Goal: Use online tool/utility: Utilize a website feature to perform a specific function

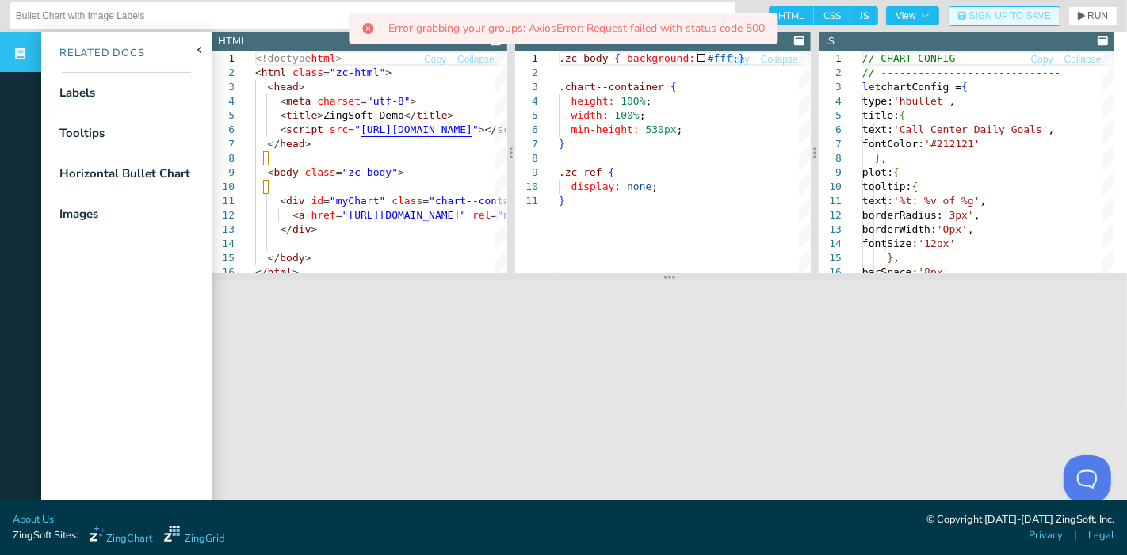
click at [965, 10] on button "Sign Up to Save" at bounding box center [1004, 16] width 112 height 20
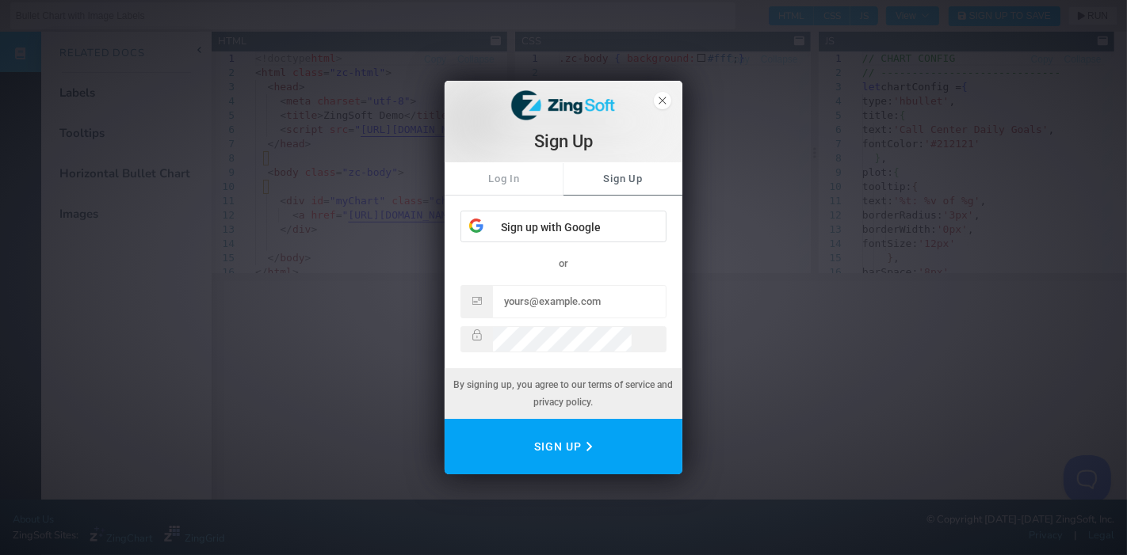
click at [577, 199] on div "Log In Sign Up Sign up with Google or" at bounding box center [563, 257] width 206 height 191
click at [570, 216] on div "Sign up with Google" at bounding box center [563, 228] width 204 height 32
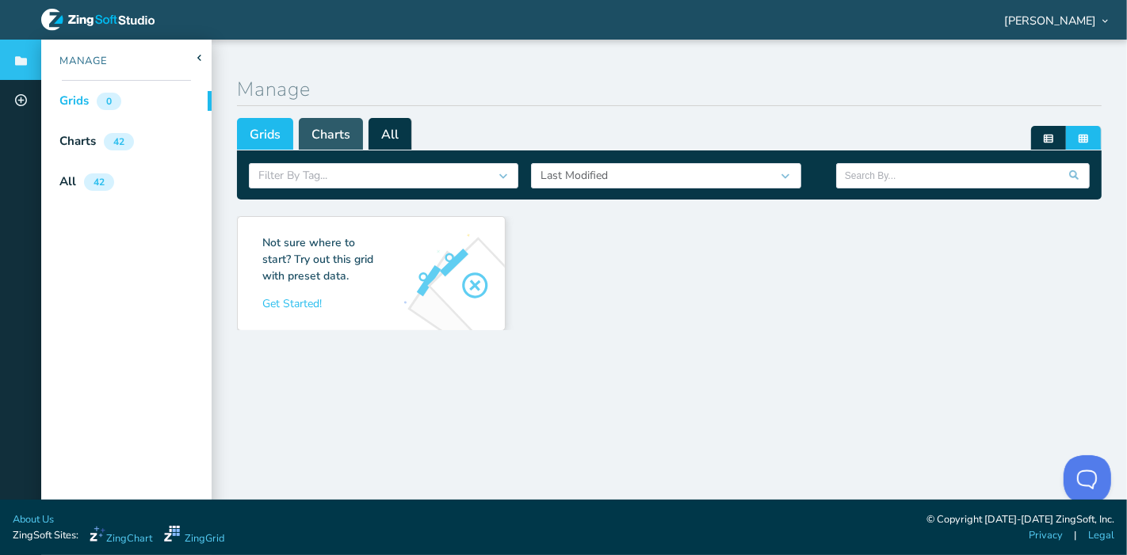
click at [345, 145] on span "Charts" at bounding box center [331, 134] width 64 height 32
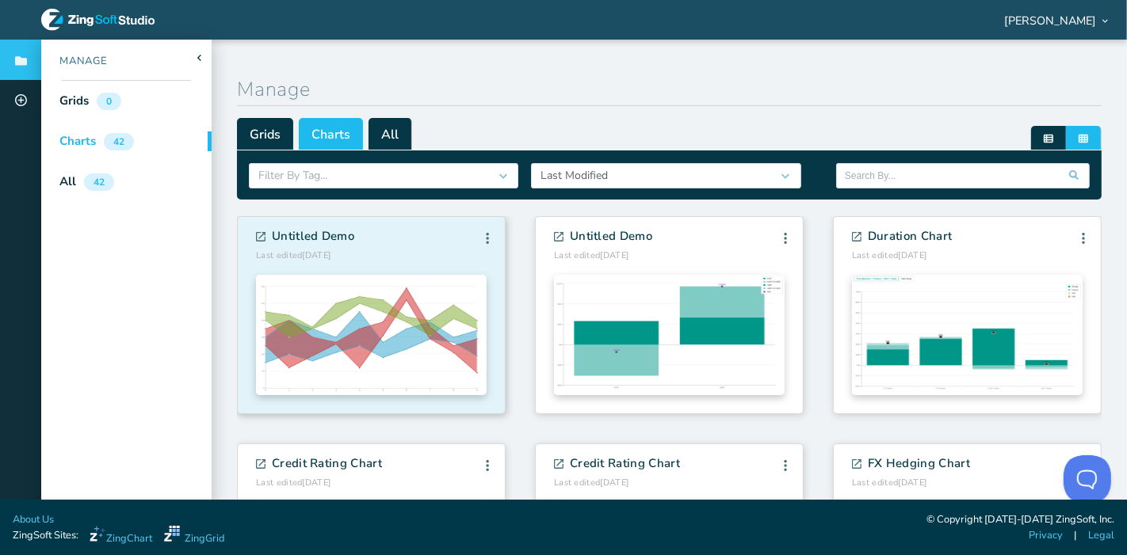
scroll to position [53, 0]
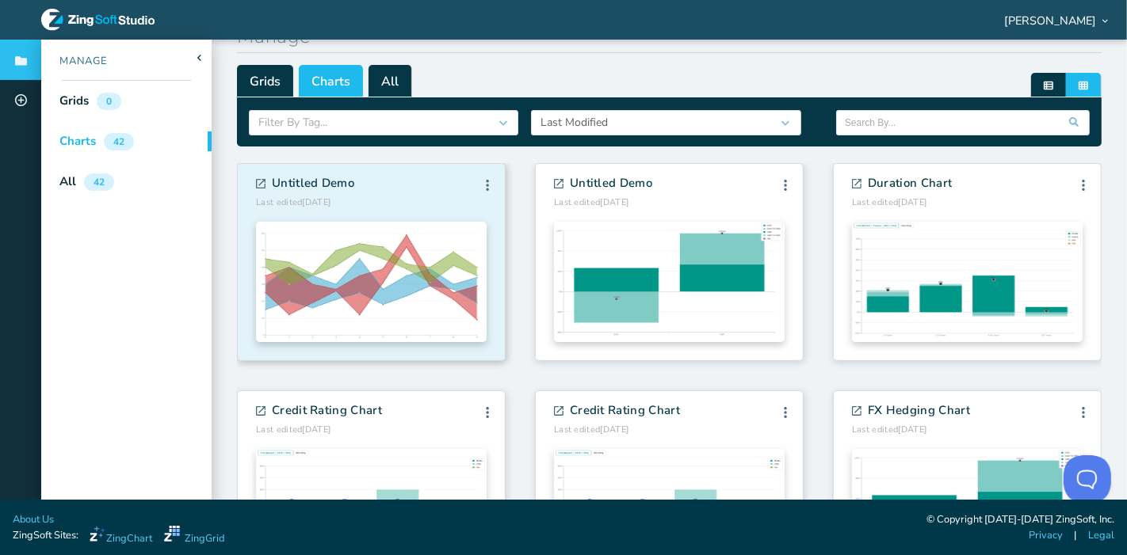
click at [400, 191] on div "Untitled Demo Last edited 10/6/2025 Edit Info Fork Delete Edit Info Fork Delete" at bounding box center [371, 193] width 231 height 32
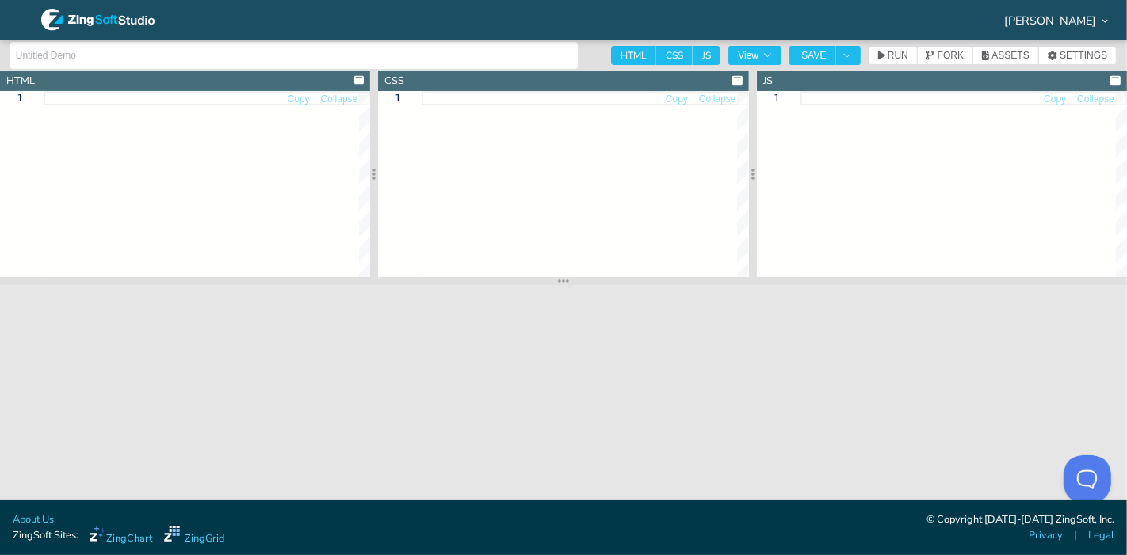
type textarea "<!doctype html> <html class="zc-html"> <head> <meta charset="utf-8"> <title>Zin…"
type textarea ".zc-html, .zc-body { margin: 0; padding: 0; width: 100%; height: 100%; backgrou…"
type textarea "let chartConfig = { type: 'range', series: [ { values: [ [15, 30], [20, 40], [1…"
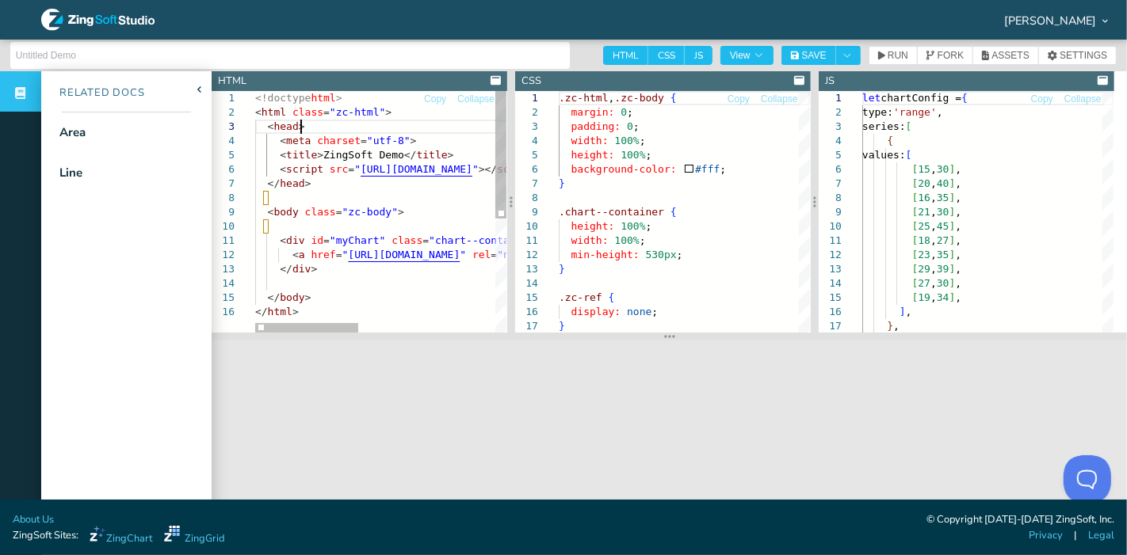
click at [372, 129] on div "<!doctype html > < html class = "zc-html" > < head > < meta charset = "utf-8" >…" at bounding box center [546, 319] width 582 height 456
type textarea "<!doctype html> <html class="zc-html"> <head> <meta charset="utf-8"> <title>Zin…"
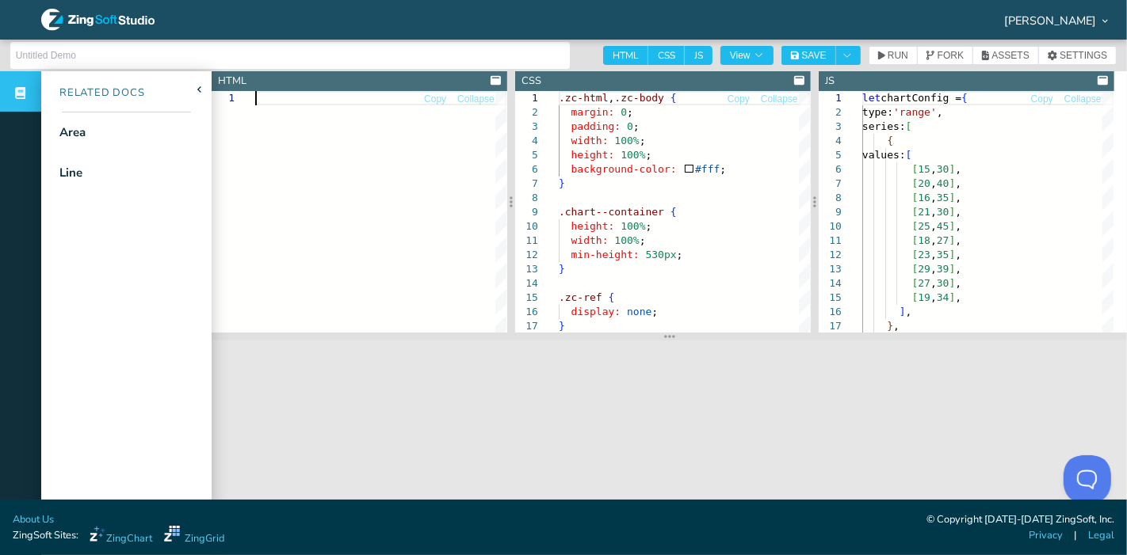
type textarea "zingchart.render({ id: 'chart', data: config, height: '100%', width: '100%' });…"
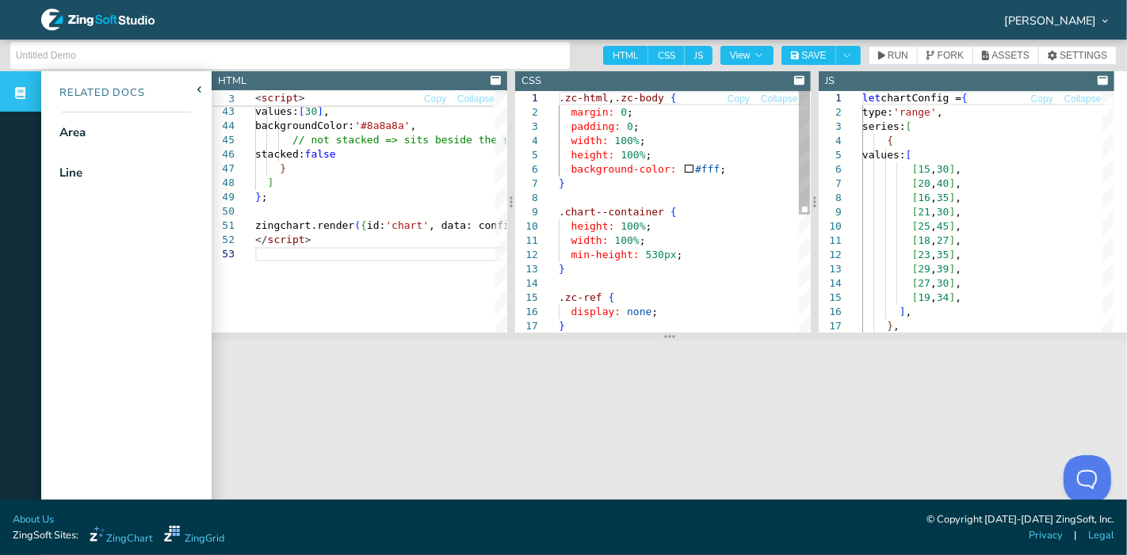
click at [627, 170] on div ".zc-html , .zc-body { margin: 0 ; padding: 0 ; width: 100% ; height: 100% ; bac…" at bounding box center [684, 326] width 251 height 470
type textarea ".zc-html, .zc-body { margin: 0; padding: 0; width: 100%; height: 100%; backgrou…"
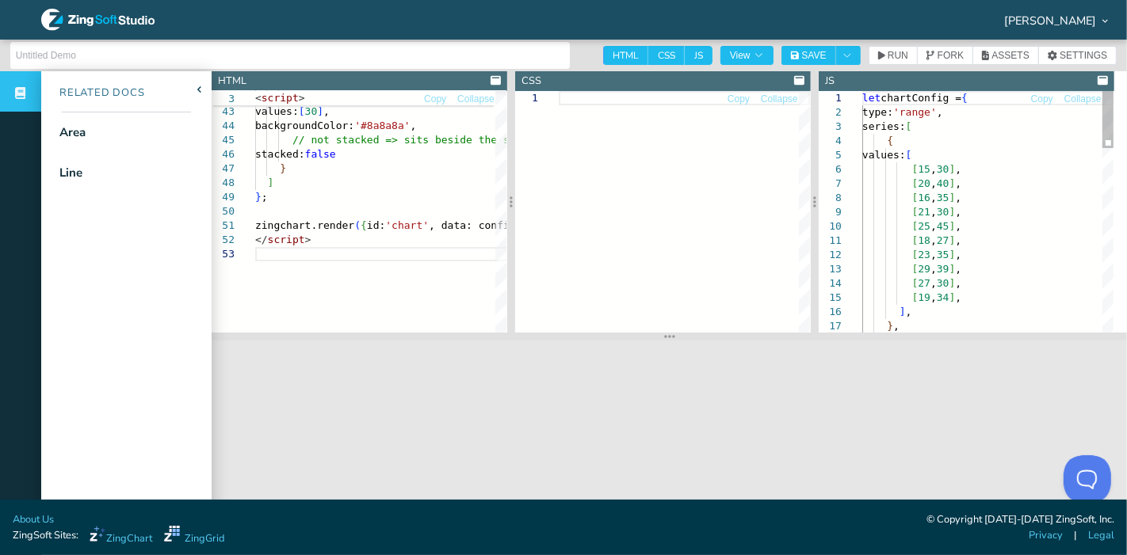
type textarea "let chartConfig = { type: 'range', series: [ { values: [ [15, 30], [20, 40], [1…"
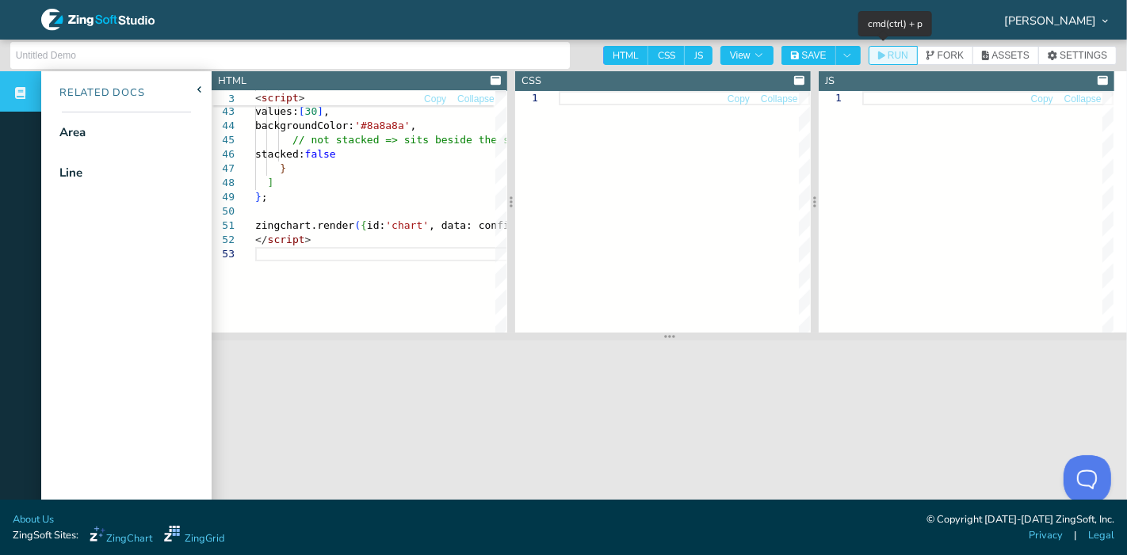
click at [895, 56] on span "RUN" at bounding box center [897, 56] width 21 height 10
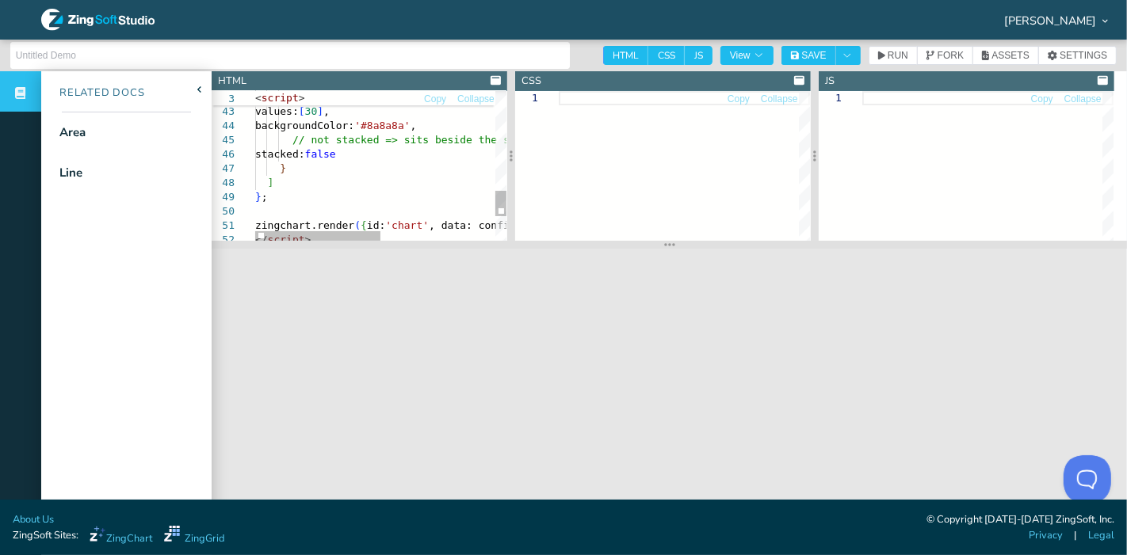
drag, startPoint x: 660, startPoint y: 335, endPoint x: 682, endPoint y: 238, distance: 99.2
click at [682, 241] on section at bounding box center [669, 245] width 915 height 8
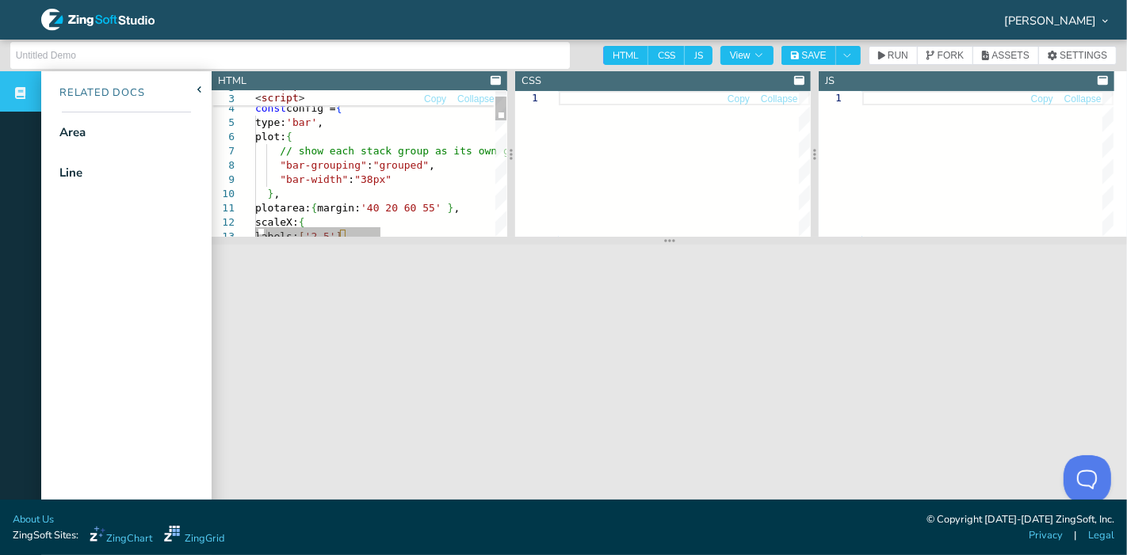
type textarea "<div id="chart" style="height:360px;width:520px;"></div> <script src="https://c…"
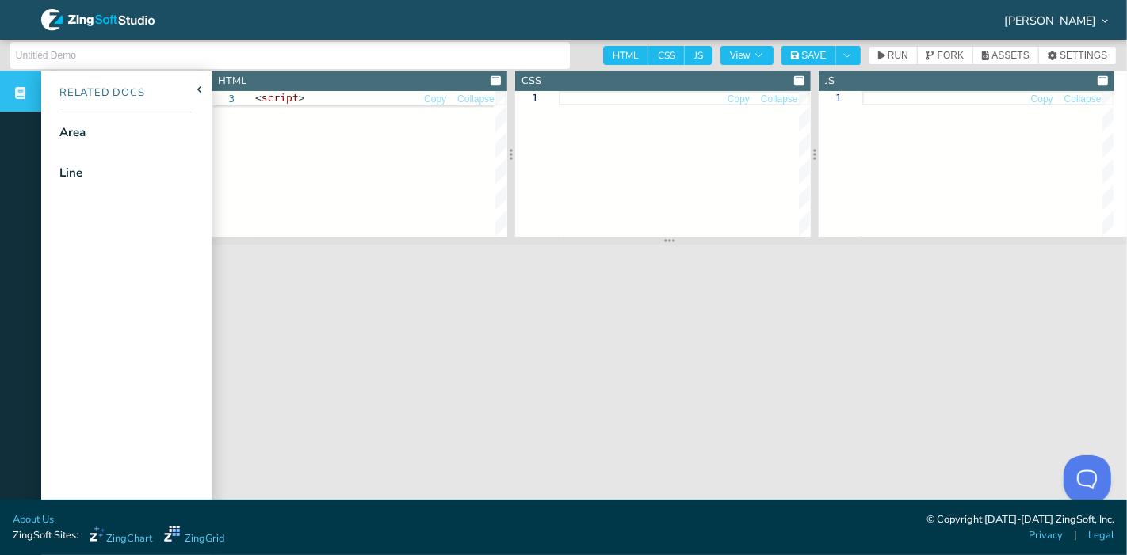
type textarea "backgroundColor: '#8a8a8a', stacked: false } ] }; zingchart.render({ id: 'chart…"
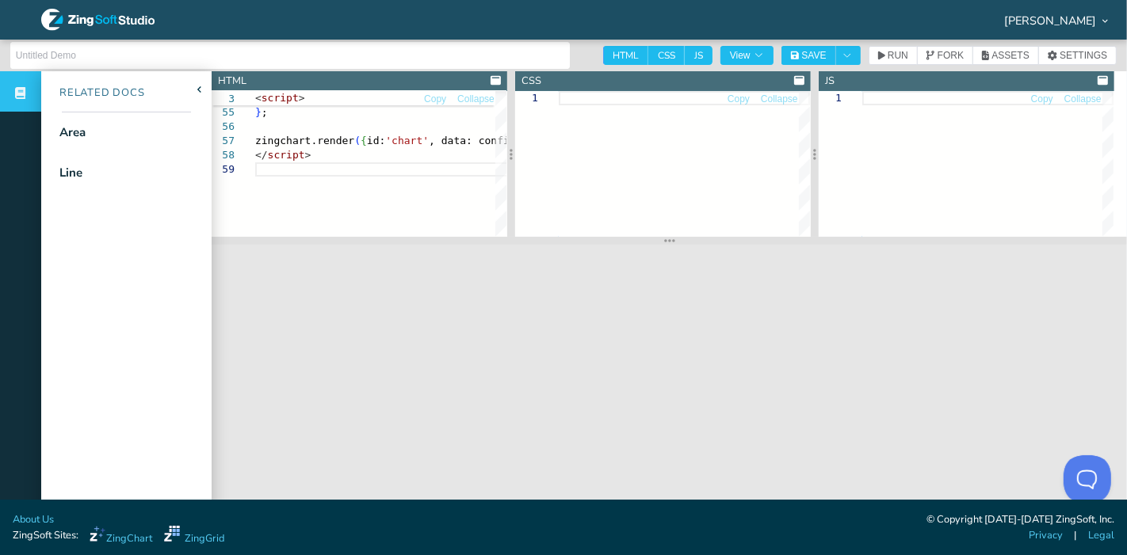
click at [864, 44] on header "HTML CSS JS View SAVE RUN FORK ASSETS SETTINGS" at bounding box center [563, 56] width 1127 height 32
click at [868, 45] on header "HTML CSS JS View SAVE RUN FORK ASSETS SETTINGS" at bounding box center [563, 56] width 1127 height 32
click at [878, 57] on icon "button" at bounding box center [881, 56] width 7 height 10
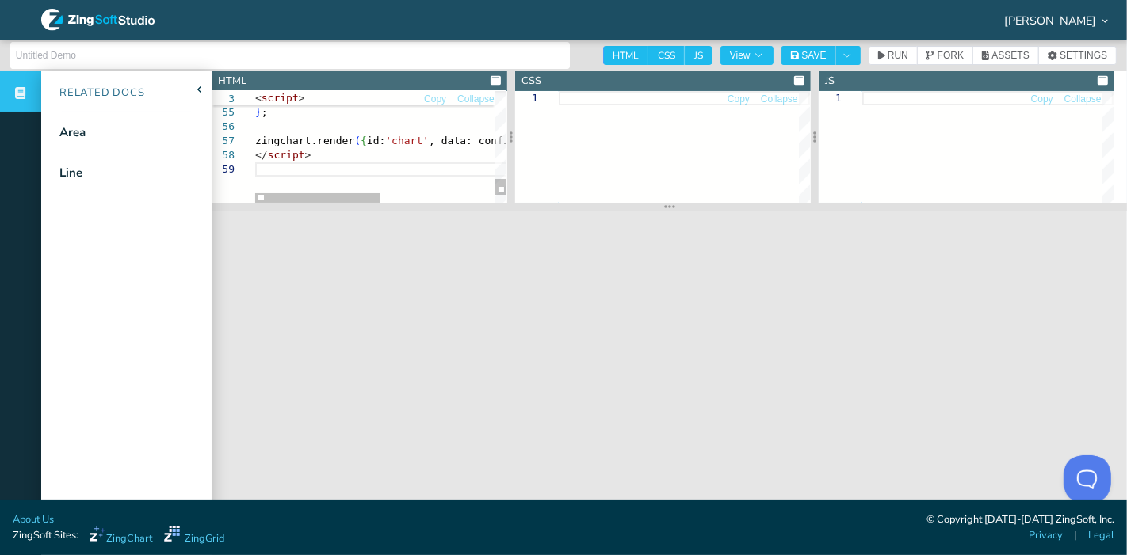
drag, startPoint x: 655, startPoint y: 212, endPoint x: 672, endPoint y: 147, distance: 67.1
click at [653, 203] on section at bounding box center [669, 207] width 915 height 8
drag, startPoint x: 803, startPoint y: 55, endPoint x: 832, endPoint y: 63, distance: 30.2
click at [807, 86] on section "Reminder: Complete your profile to help us better serve you! [Warning: Not Fork…" at bounding box center [563, 270] width 1127 height 460
click at [835, 49] on button "Toggle Dropdown" at bounding box center [847, 55] width 25 height 19
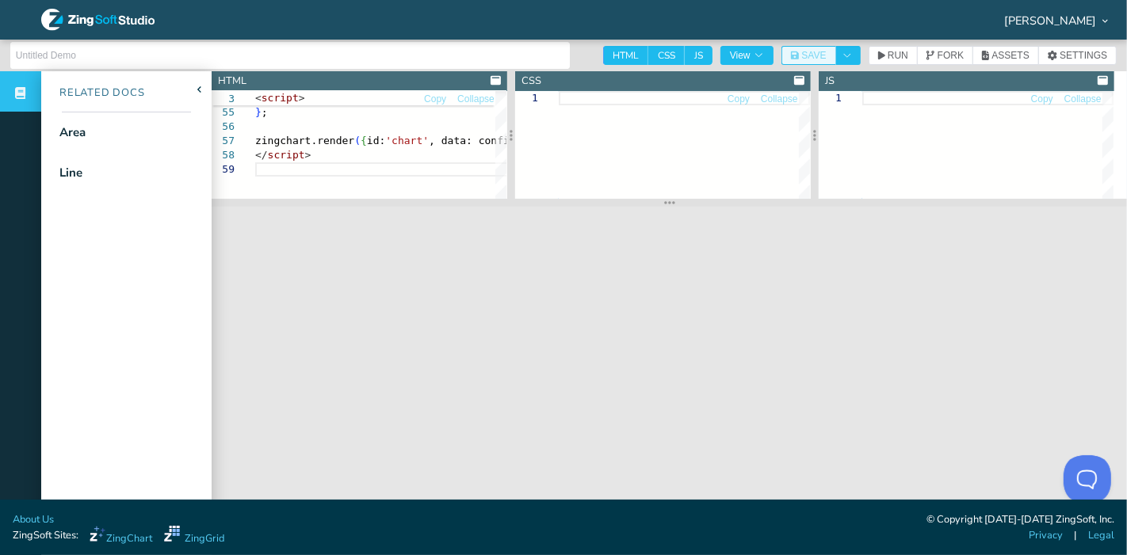
click at [801, 56] on span "SAVE" at bounding box center [813, 56] width 25 height 10
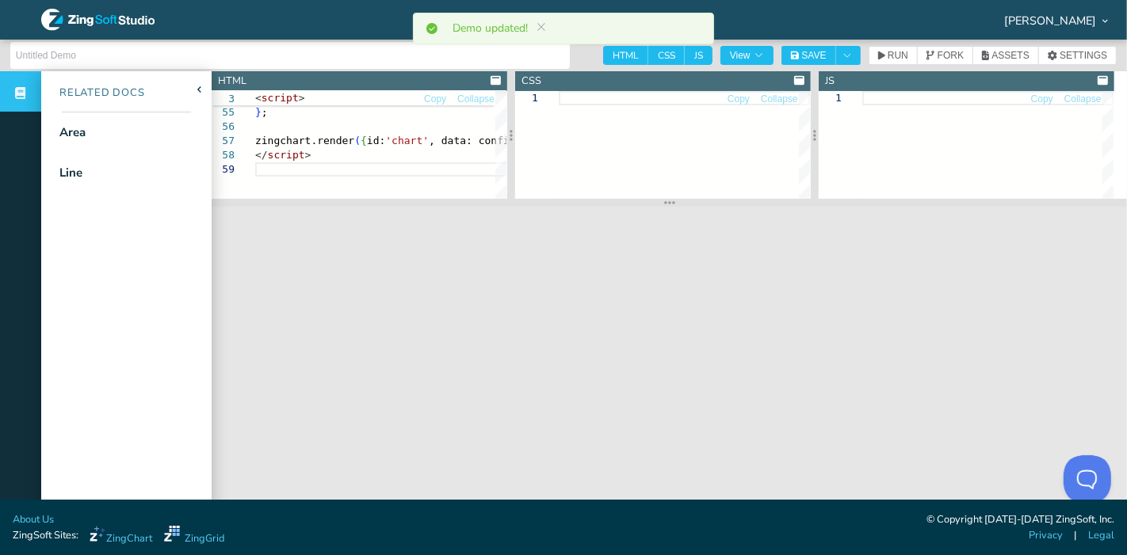
click at [180, 45] on input "text" at bounding box center [290, 55] width 548 height 25
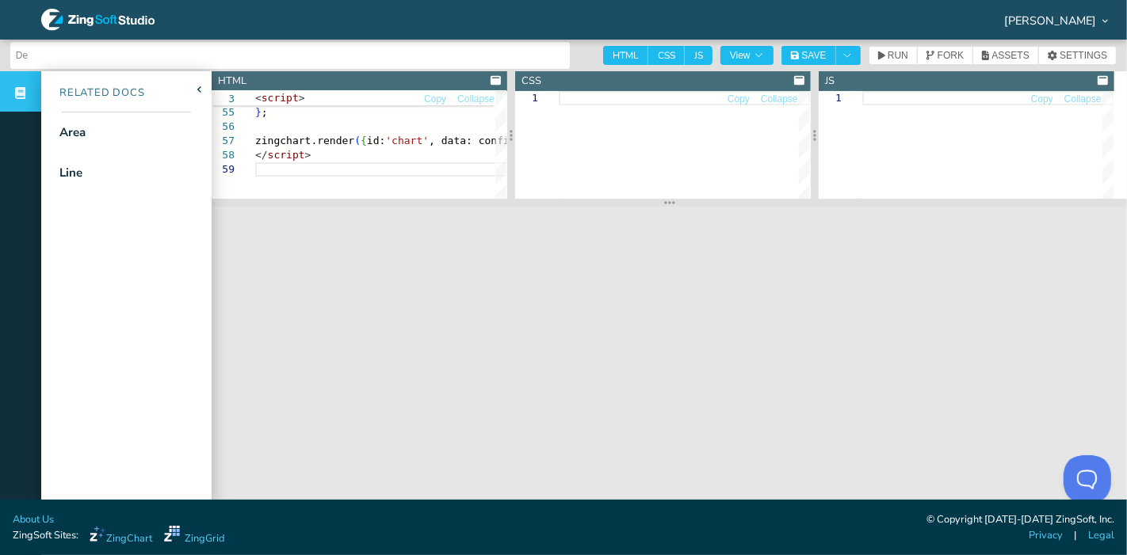
type input "D"
type input "Derivatives Distribution"
click at [801, 56] on span "SAVE" at bounding box center [813, 56] width 25 height 10
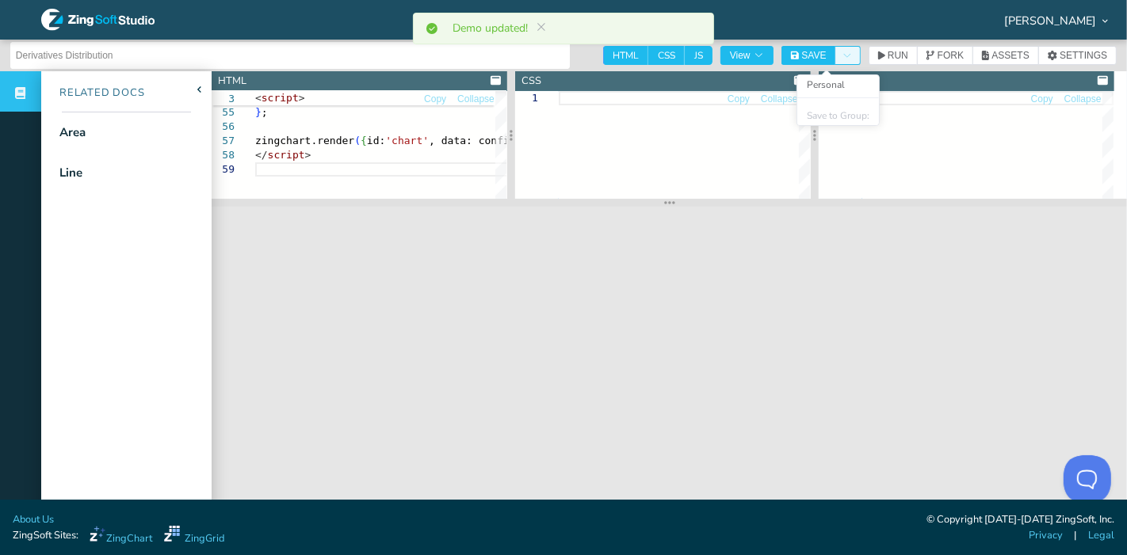
click at [842, 53] on icon "Toggle Dropdown" at bounding box center [847, 56] width 10 height 10
click at [842, 52] on icon "Toggle Dropdown" at bounding box center [847, 56] width 10 height 10
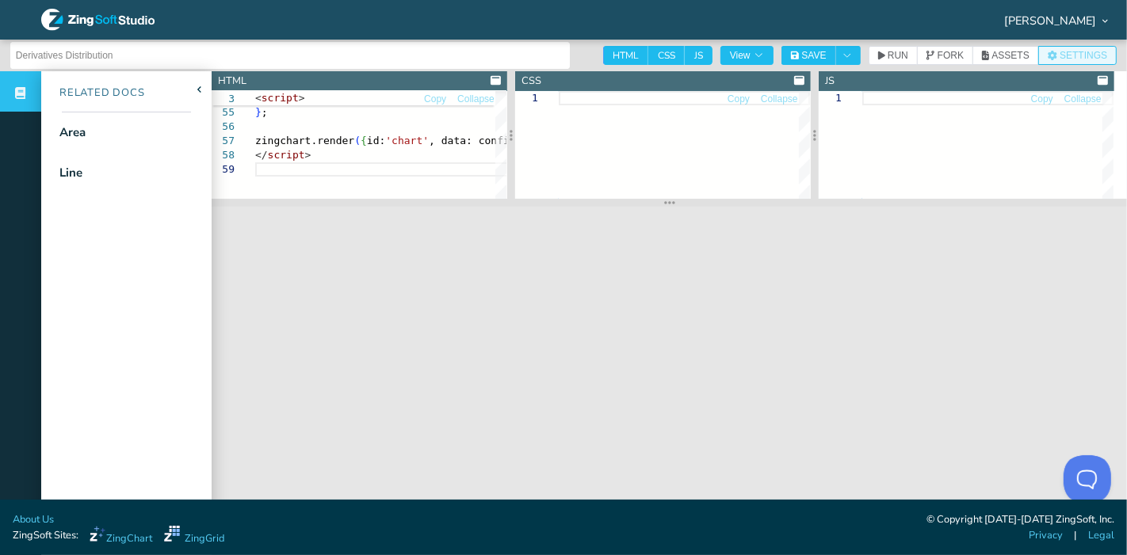
click at [1076, 49] on button "SETTINGS" at bounding box center [1077, 55] width 78 height 19
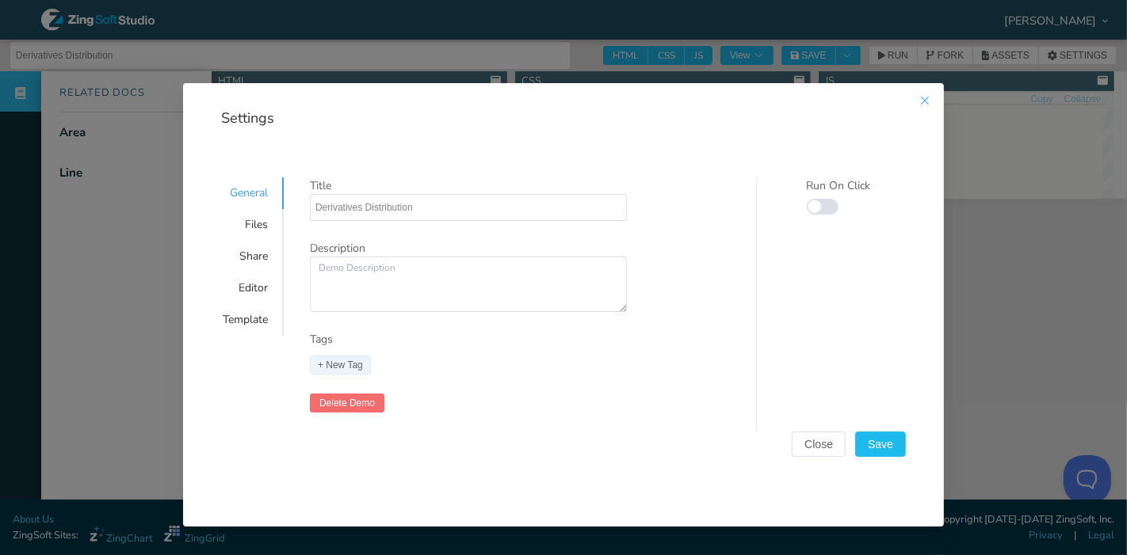
click at [918, 96] on icon "Close this dialog" at bounding box center [924, 100] width 13 height 13
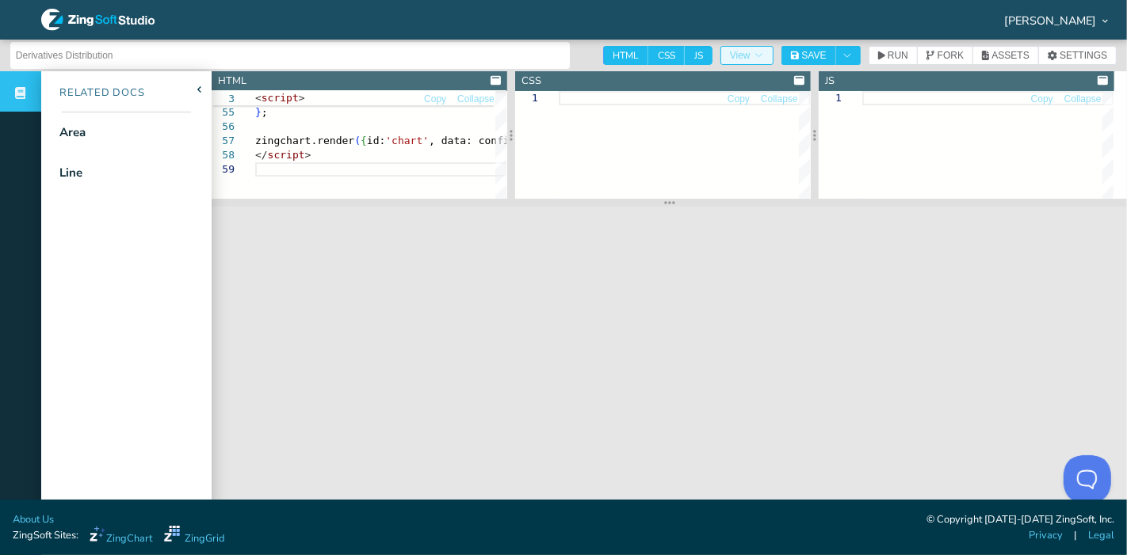
click at [730, 60] on span "View" at bounding box center [747, 56] width 34 height 10
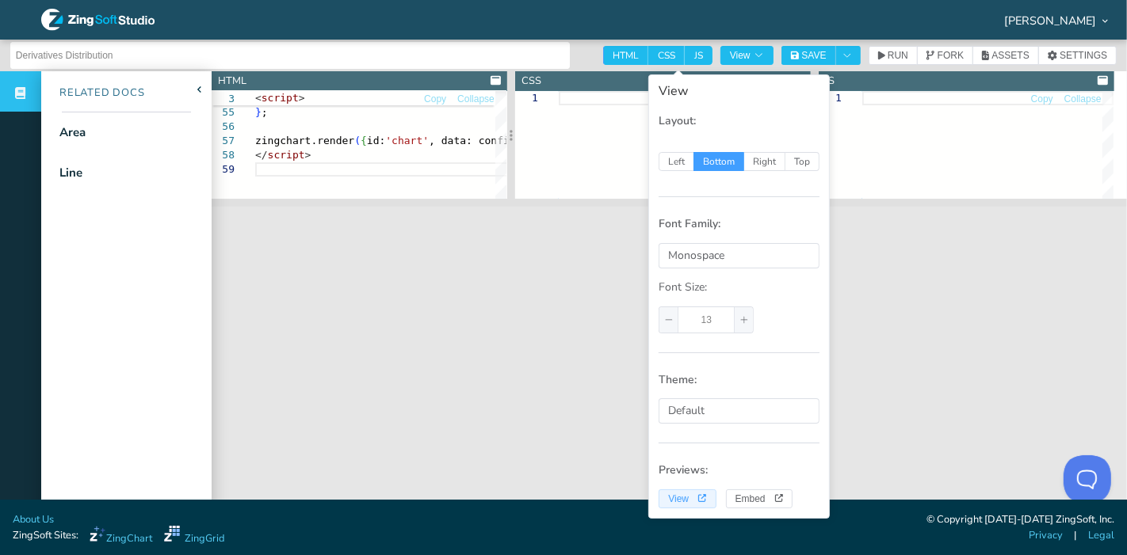
click at [678, 494] on span "View" at bounding box center [687, 499] width 38 height 10
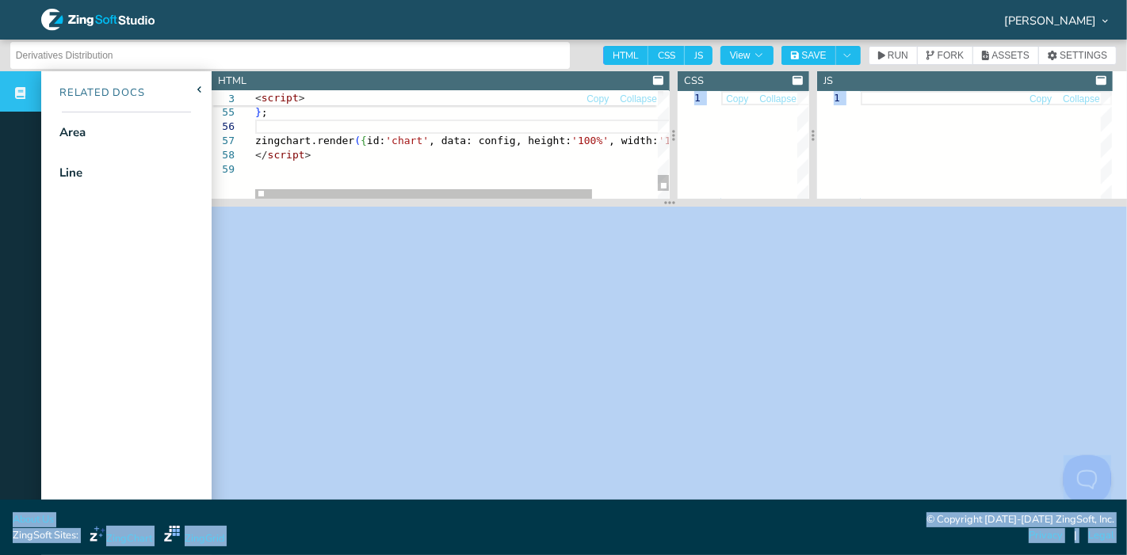
click at [675, 124] on body "Chris Smith-Hill Menu Reminder: Complete your profile to help us better serve y…" at bounding box center [563, 277] width 1127 height 555
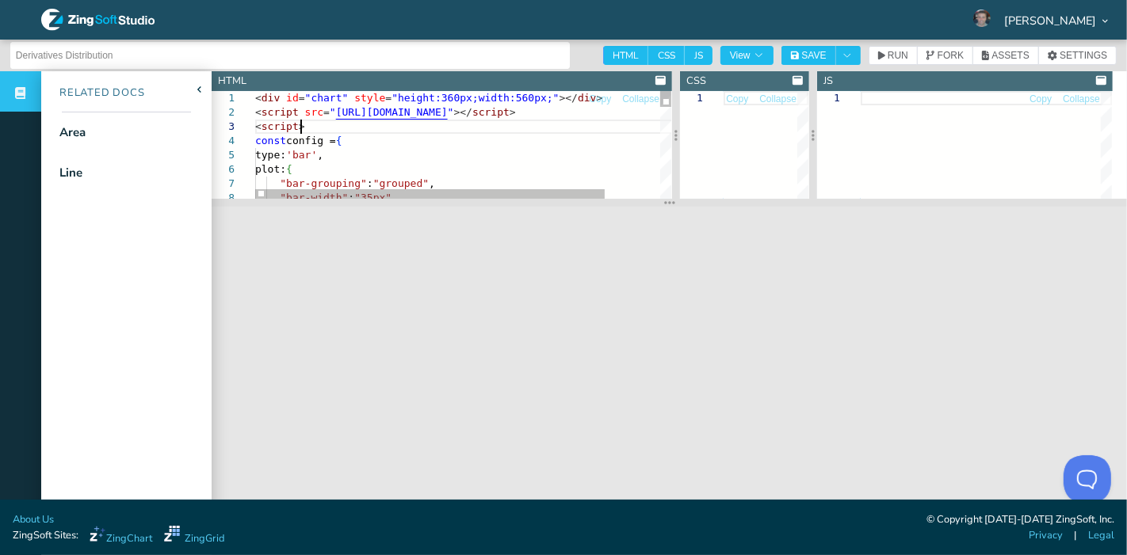
click at [449, 128] on div "plot: { "bar-grouping" : "grouped" , "bar-width" : "35px" < script > const conf…" at bounding box center [495, 558] width 481 height 935
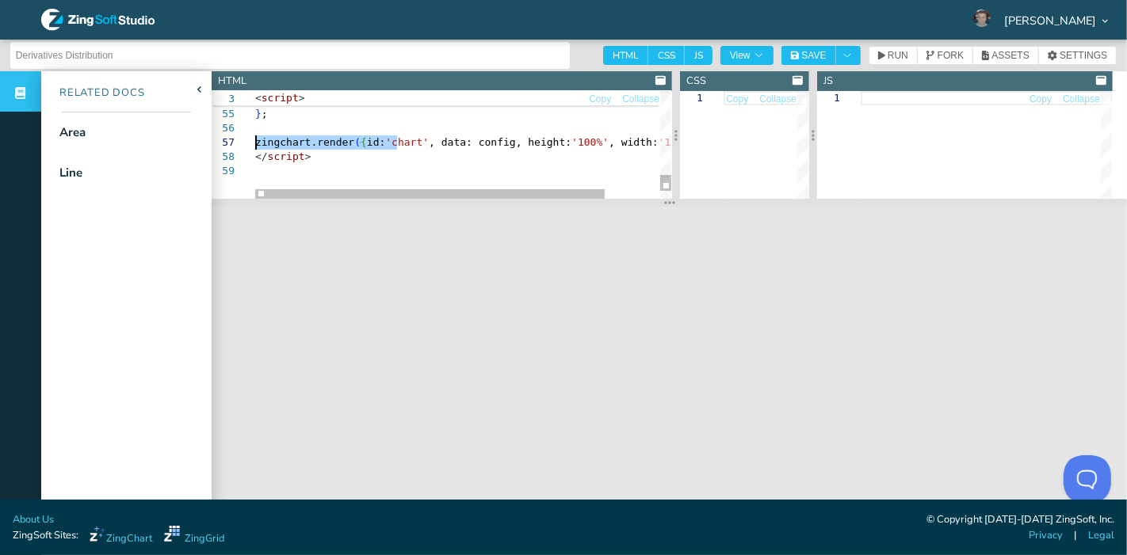
drag, startPoint x: 395, startPoint y: 143, endPoint x: 406, endPoint y: 141, distance: 10.4
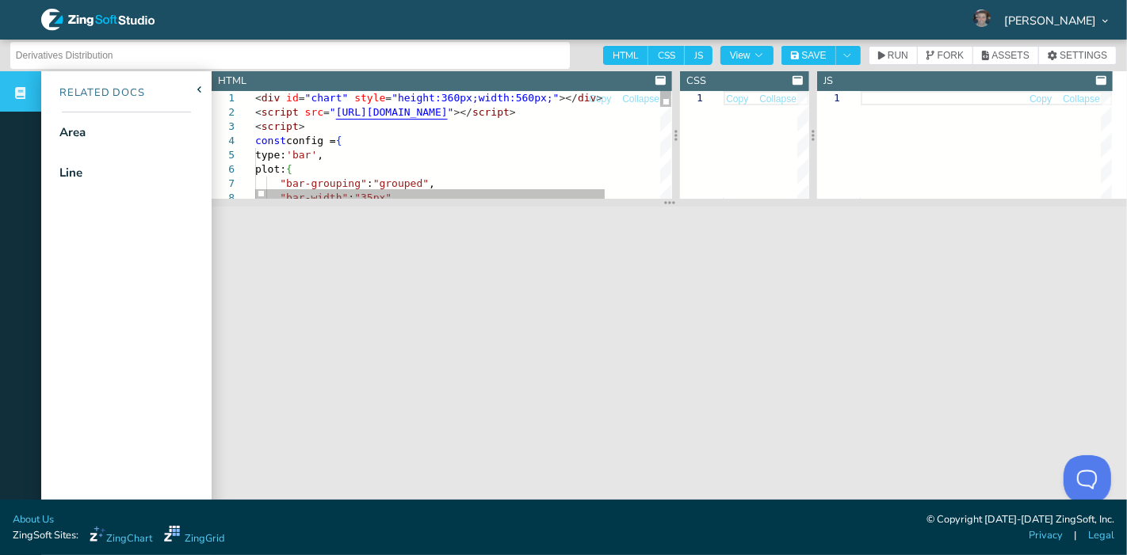
click at [370, 131] on div ""bar-grouping" : "grouped" , "bar-width" : "35px" const config = { type: 'bar' …" at bounding box center [495, 558] width 481 height 935
type textarea "<div id="chart" style="height:360px;width:560px;"></div> <script src="https://c…"
